Goal: Task Accomplishment & Management: Use online tool/utility

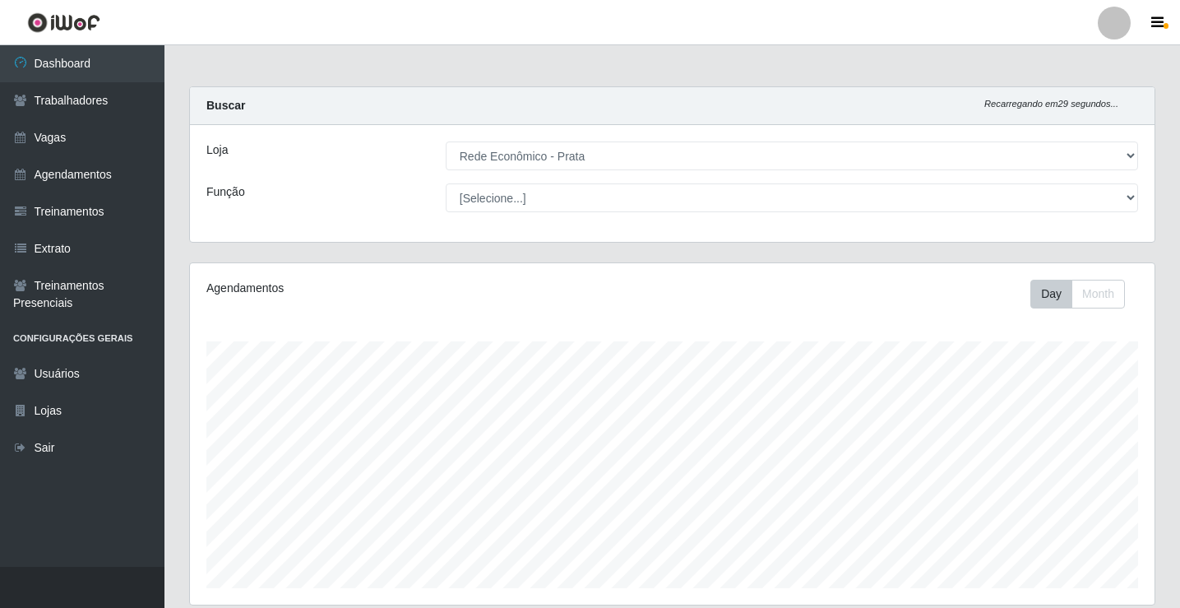
select select "192"
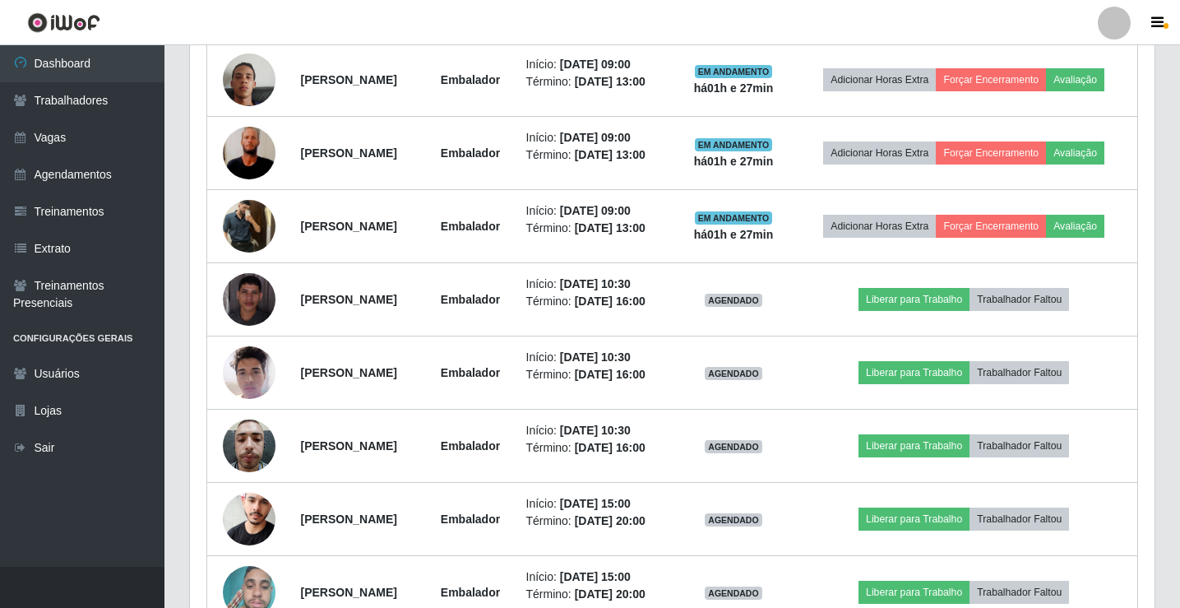
scroll to position [1096, 0]
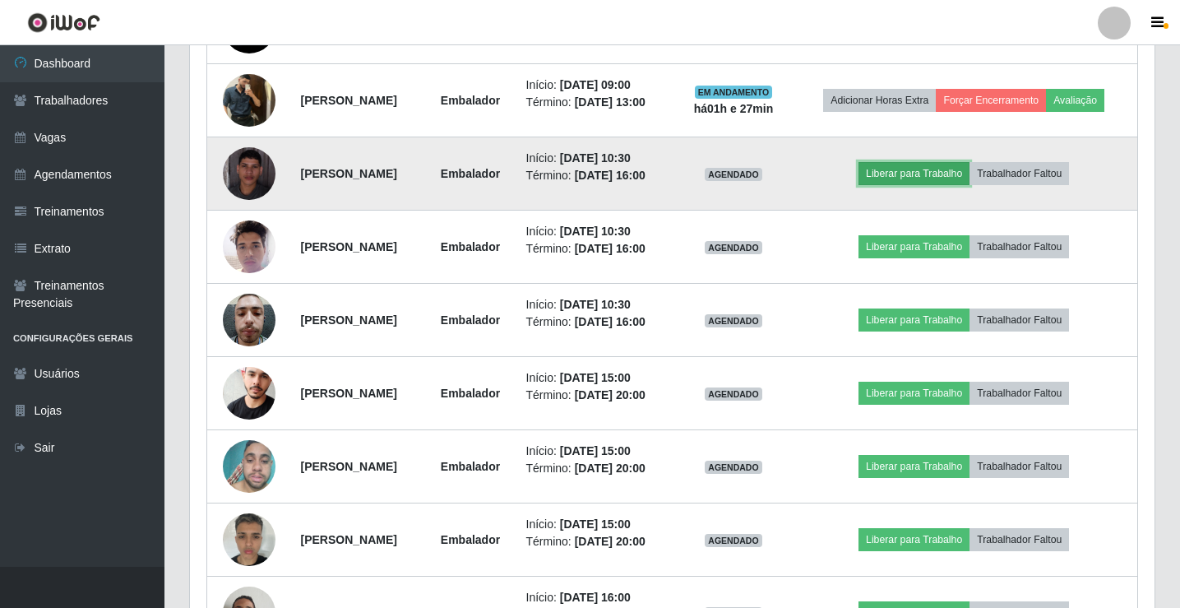
click at [938, 185] on button "Liberar para Trabalho" at bounding box center [913, 173] width 111 height 23
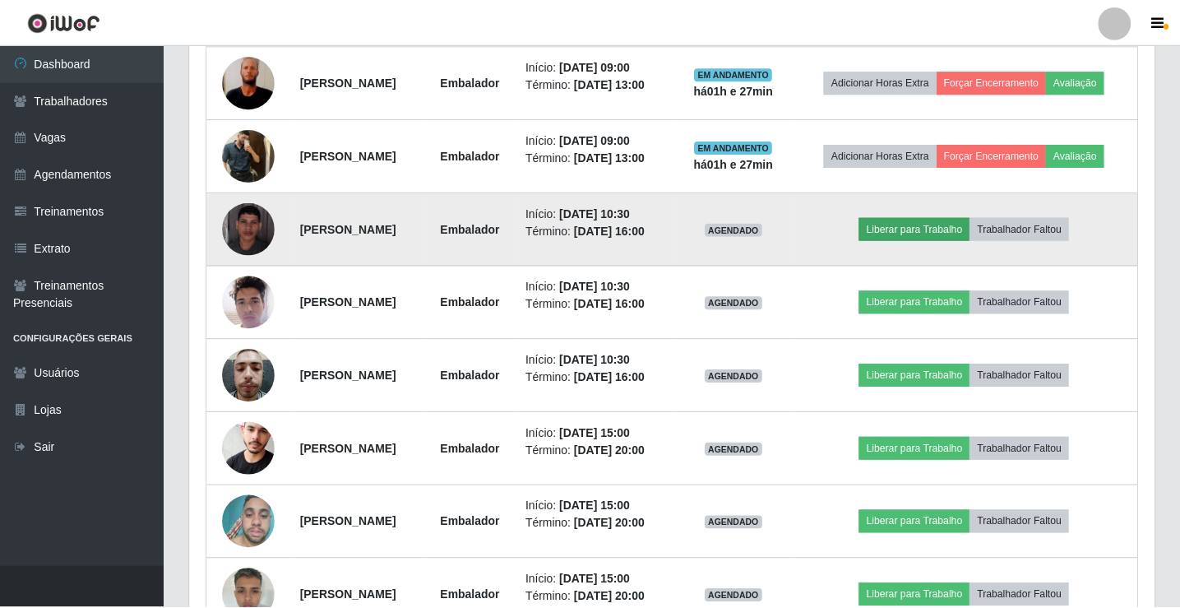
scroll to position [341, 956]
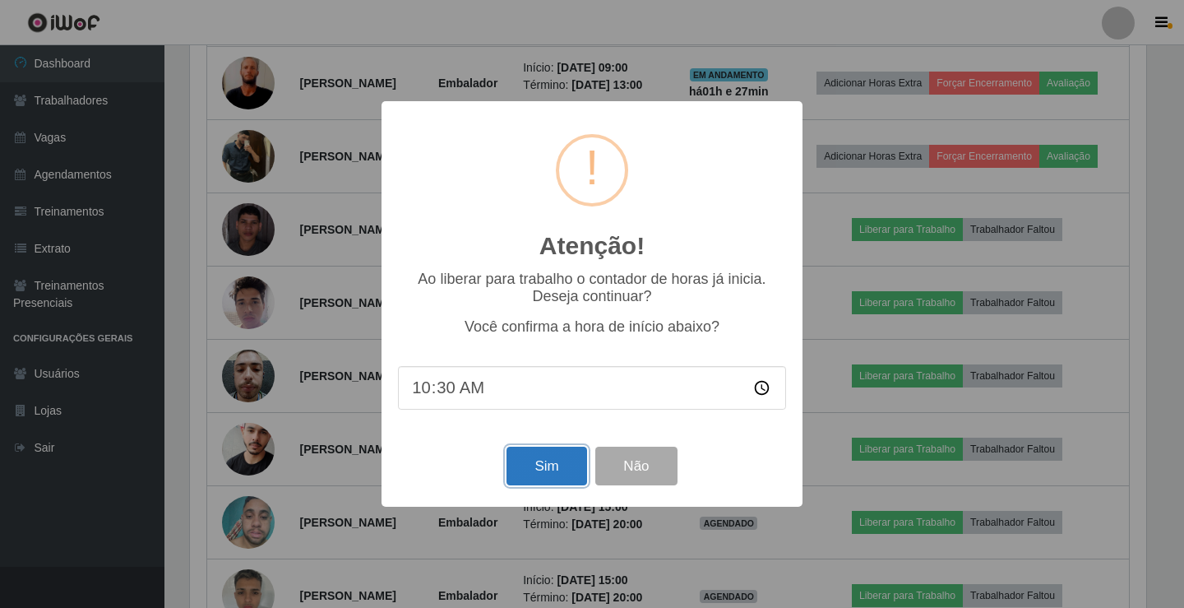
click at [574, 467] on button "Sim" at bounding box center [547, 465] width 80 height 39
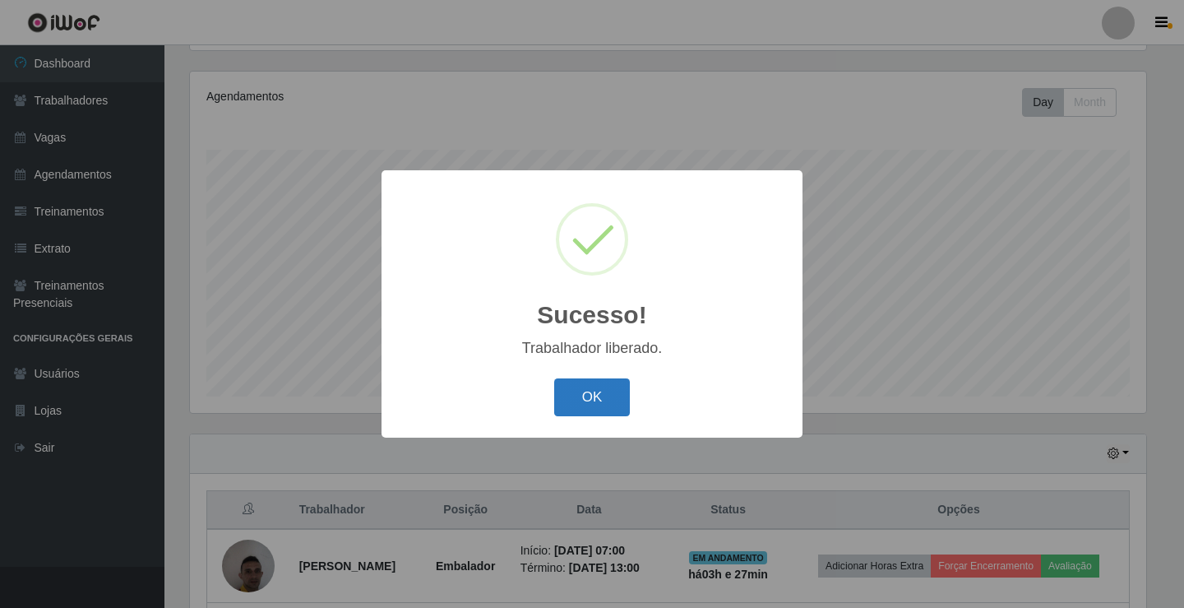
click at [593, 399] on button "OK" at bounding box center [592, 397] width 76 height 39
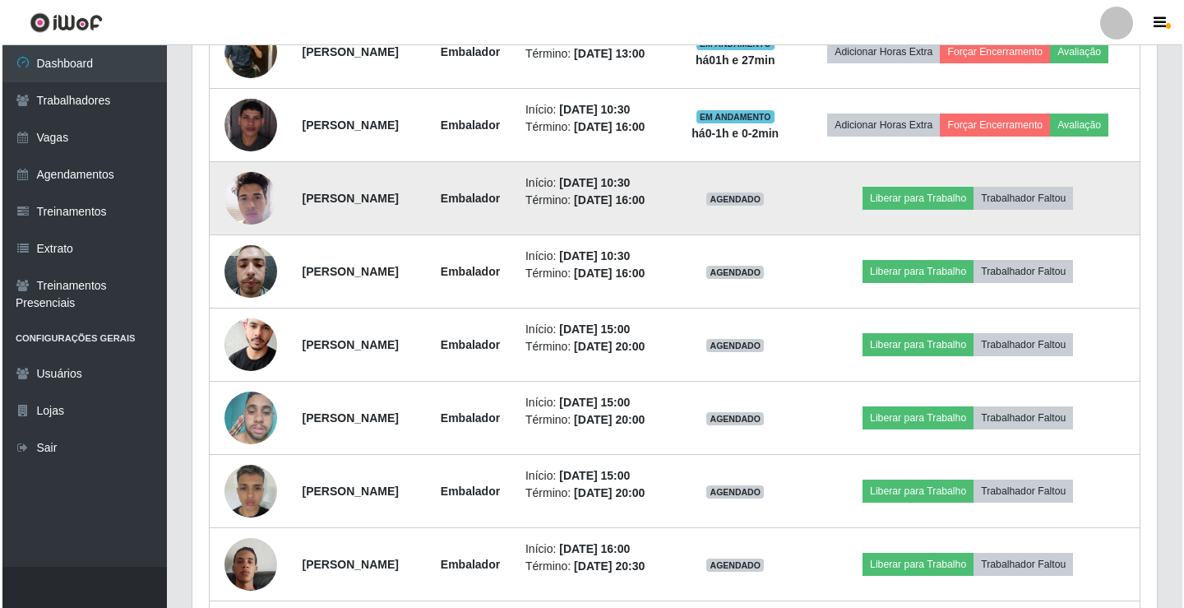
scroll to position [1149, 0]
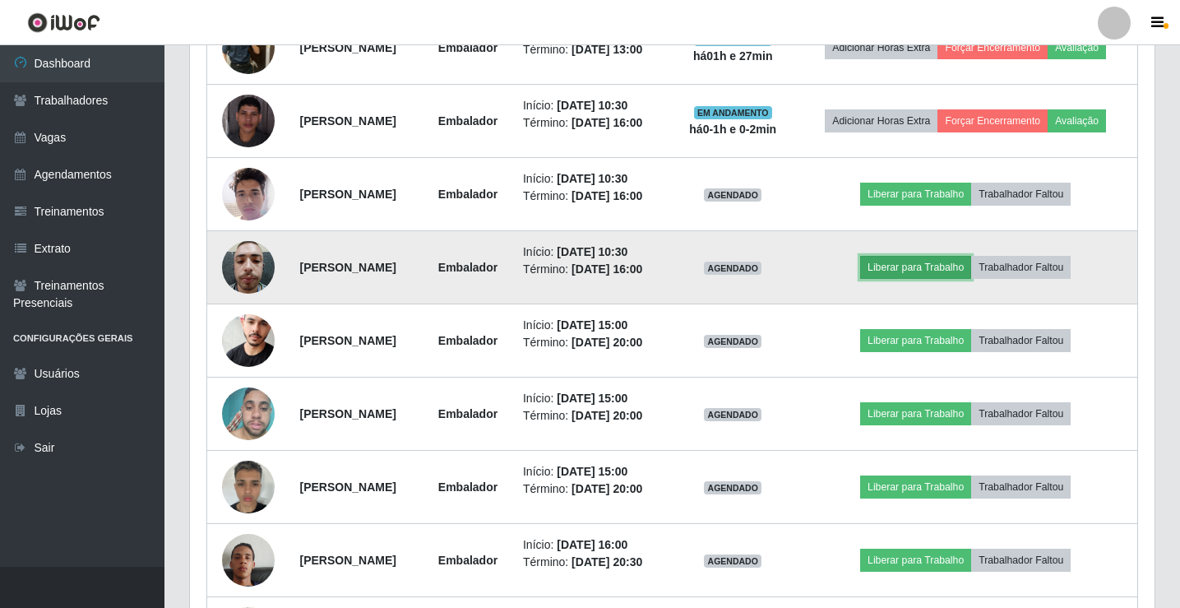
click at [939, 279] on button "Liberar para Trabalho" at bounding box center [915, 267] width 111 height 23
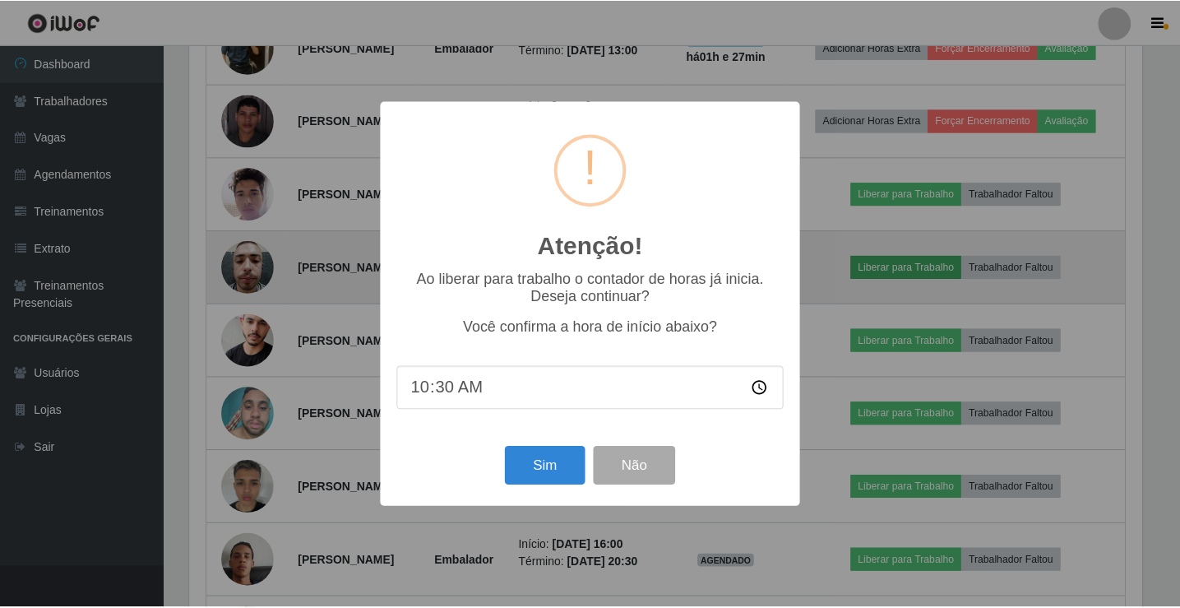
scroll to position [341, 956]
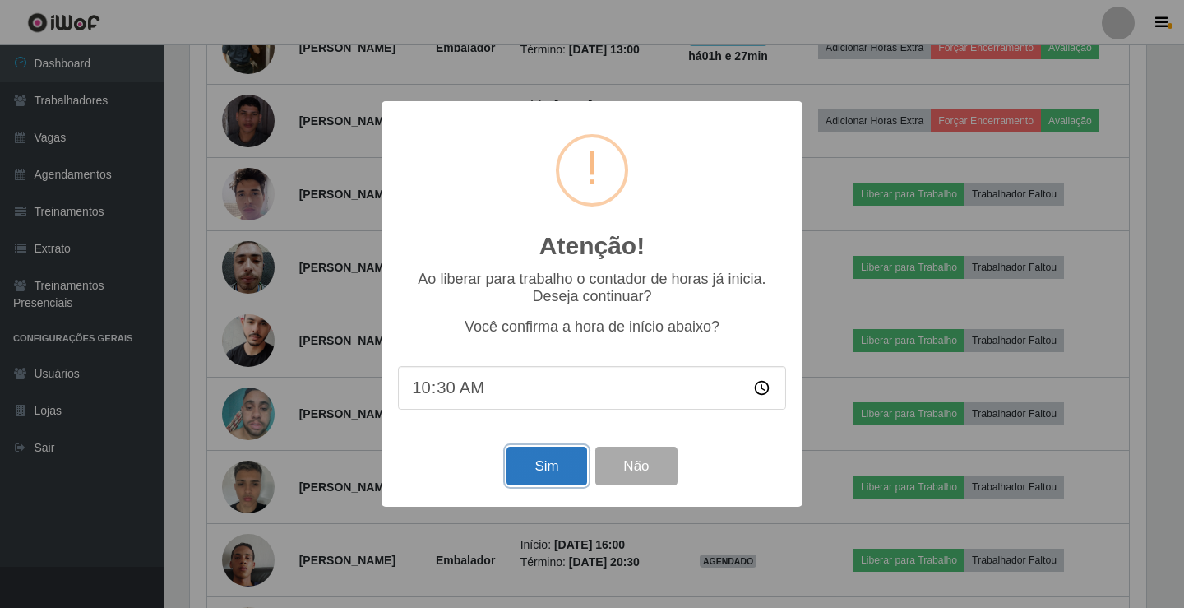
click at [559, 465] on button "Sim" at bounding box center [547, 465] width 80 height 39
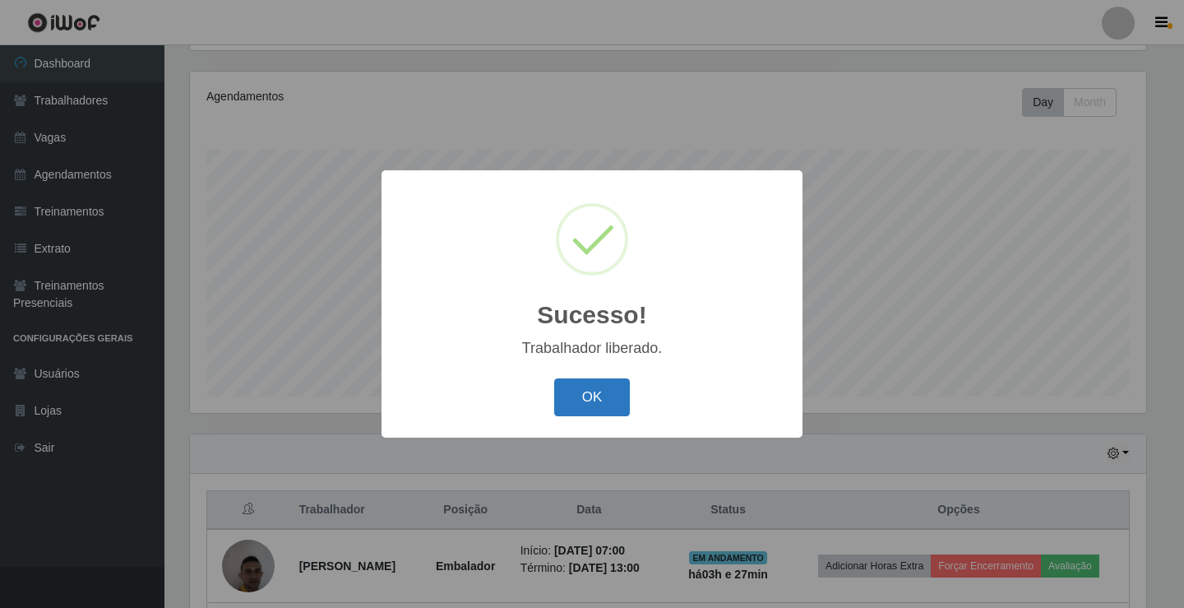
drag, startPoint x: 597, startPoint y: 396, endPoint x: 611, endPoint y: 375, distance: 24.9
click at [598, 395] on button "OK" at bounding box center [592, 397] width 76 height 39
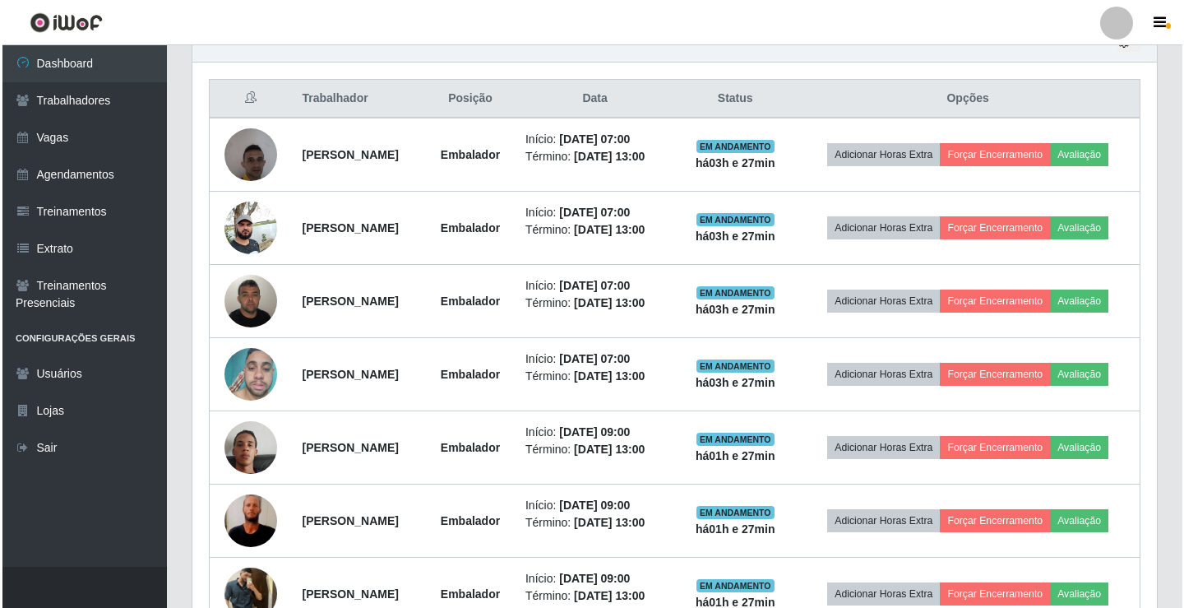
scroll to position [1014, 0]
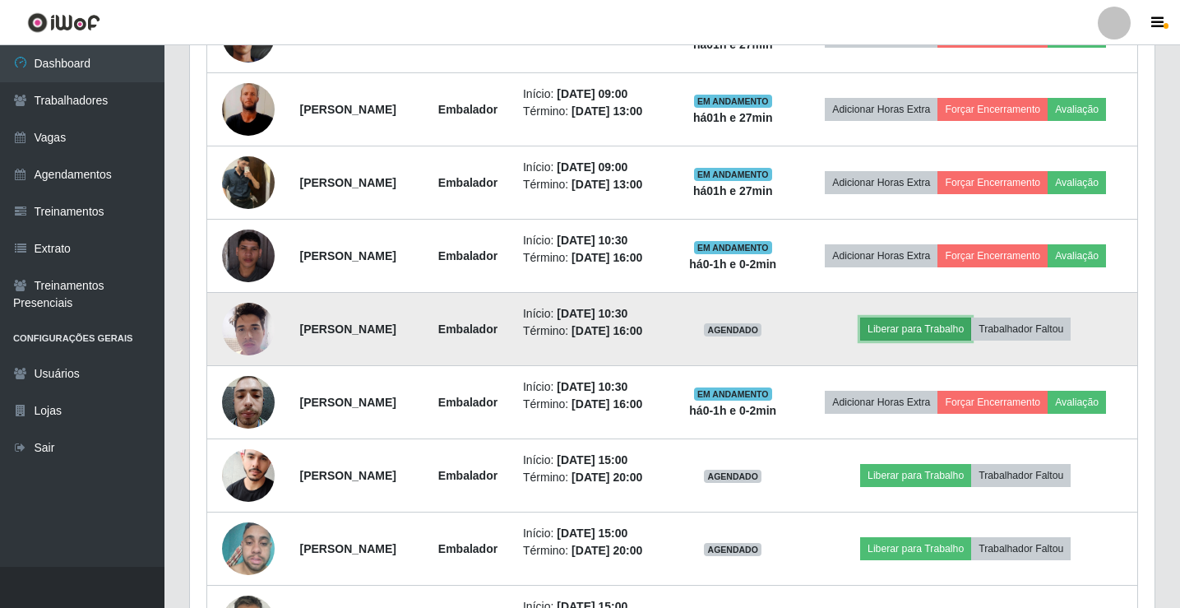
click at [926, 340] on button "Liberar para Trabalho" at bounding box center [915, 328] width 111 height 23
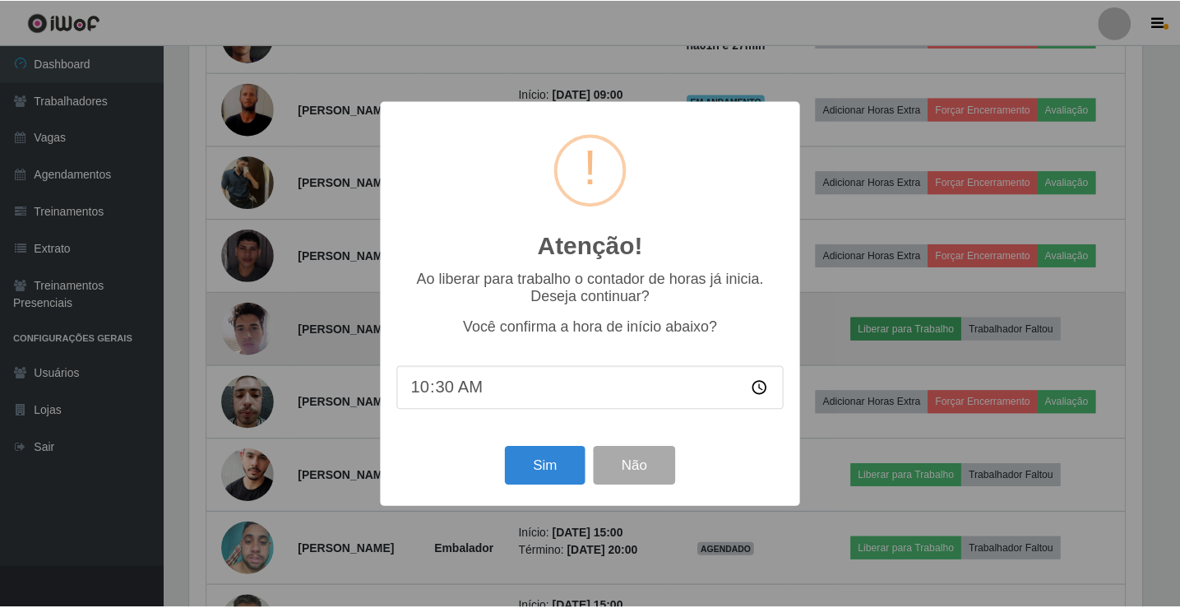
scroll to position [341, 956]
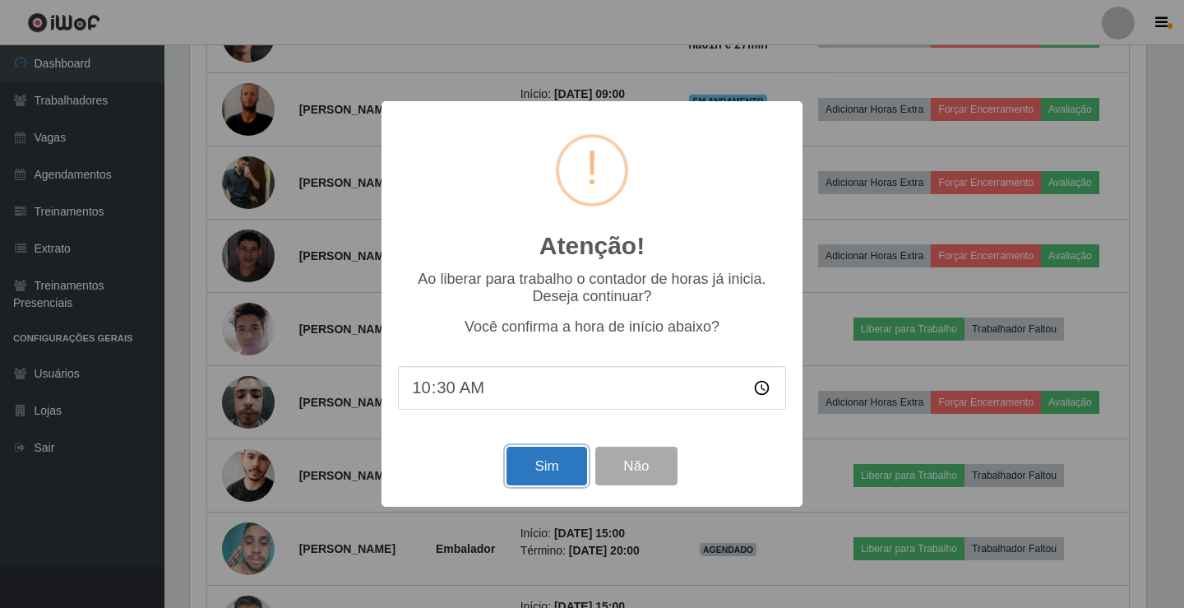
click at [567, 458] on button "Sim" at bounding box center [547, 465] width 80 height 39
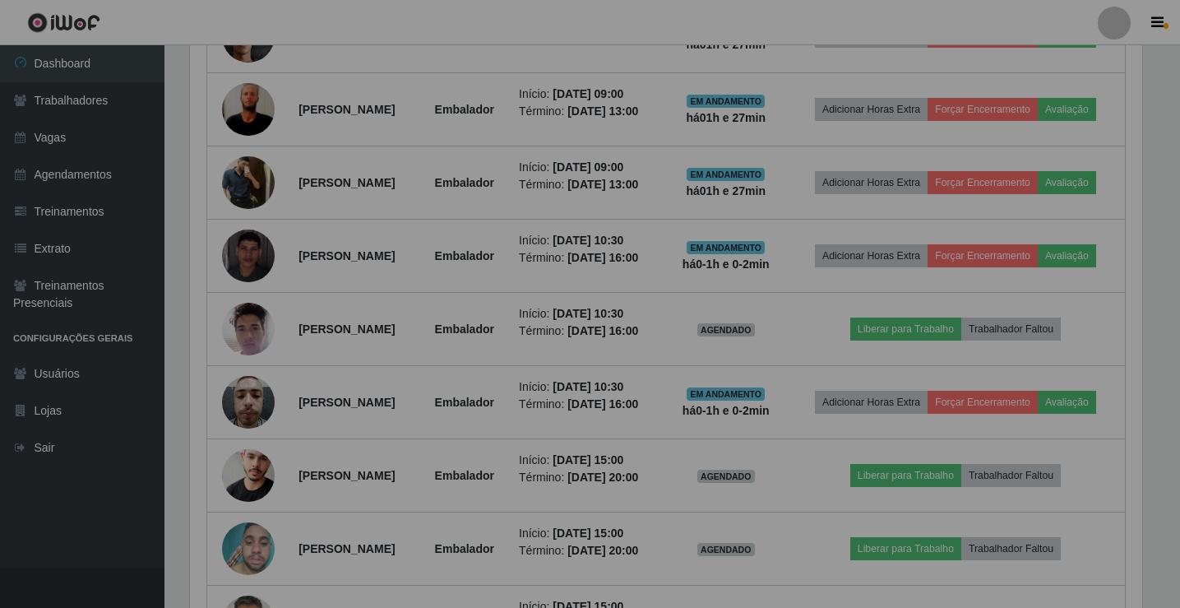
scroll to position [0, 0]
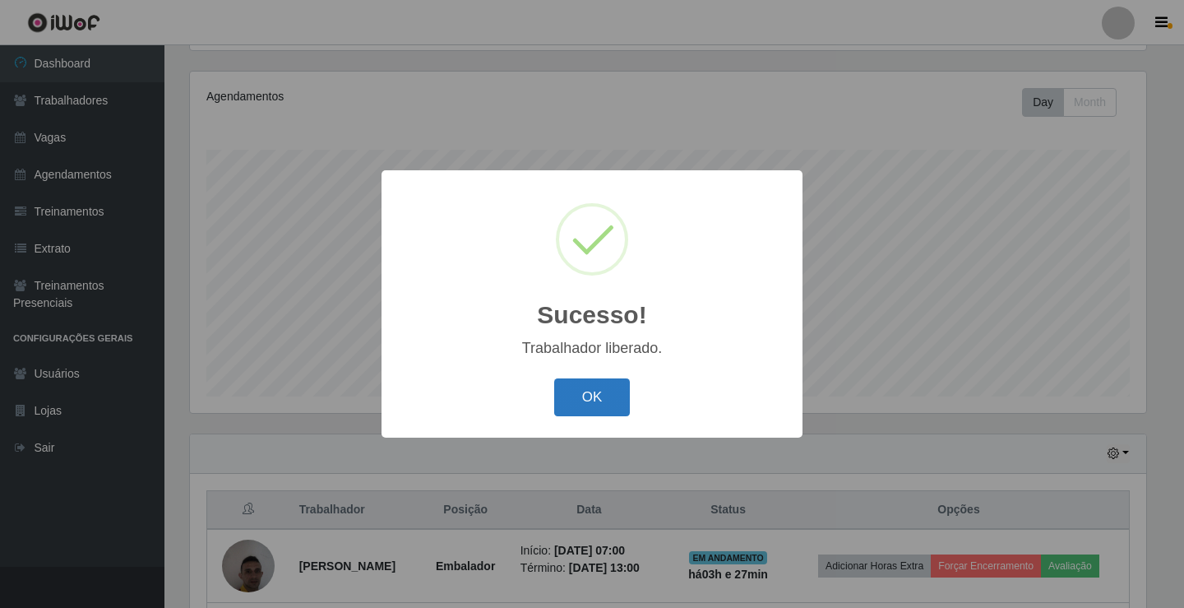
click at [608, 406] on button "OK" at bounding box center [592, 397] width 76 height 39
